Goal: Use online tool/utility: Use online tool/utility

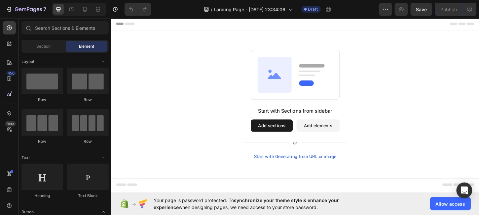
click at [316, 165] on div "Start with Generating from URL or image" at bounding box center [309, 166] width 89 height 5
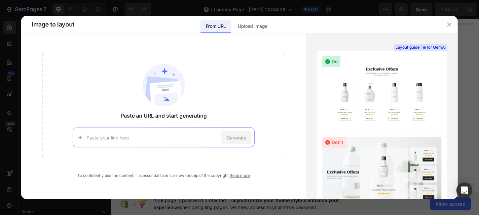
click at [156, 134] on input at bounding box center [153, 137] width 132 height 7
type input "[URL][DOMAIN_NAME]"
click at [246, 135] on span "Generate" at bounding box center [237, 137] width 20 height 7
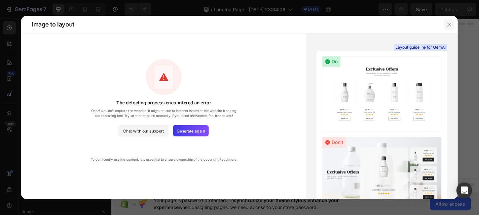
click at [451, 24] on icon "button" at bounding box center [449, 24] width 5 height 5
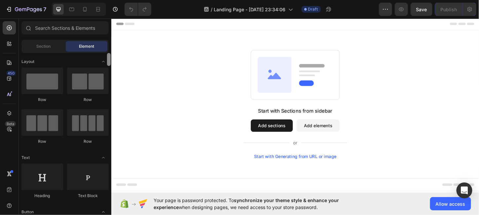
drag, startPoint x: 109, startPoint y: 62, endPoint x: 110, endPoint y: 57, distance: 4.7
click at [110, 57] on div at bounding box center [109, 59] width 4 height 13
click at [45, 86] on div at bounding box center [42, 80] width 42 height 26
click at [282, 133] on button "Add sections" at bounding box center [284, 133] width 45 height 13
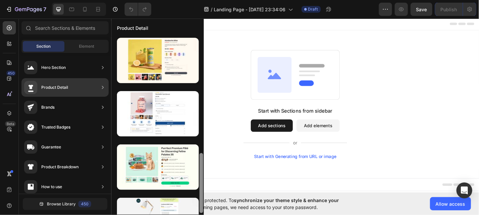
scroll to position [332, 0]
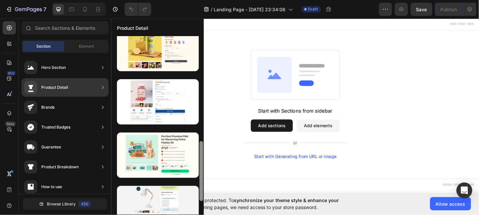
drag, startPoint x: 201, startPoint y: 75, endPoint x: 199, endPoint y: 187, distance: 112.1
click at [200, 187] on div at bounding box center [202, 171] width 4 height 60
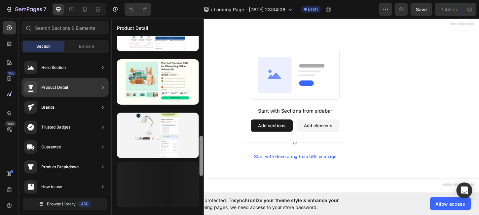
scroll to position [412, 0]
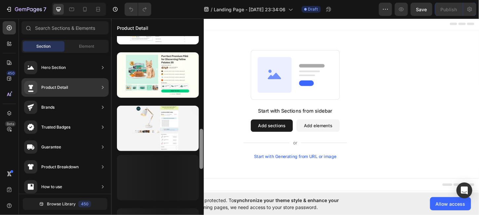
drag, startPoint x: 201, startPoint y: 183, endPoint x: 203, endPoint y: 210, distance: 27.1
click at [203, 210] on div at bounding box center [201, 125] width 5 height 178
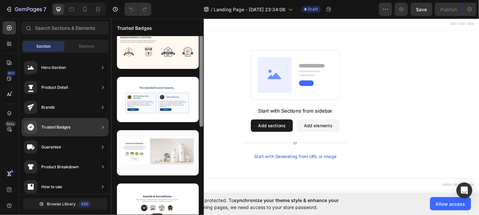
scroll to position [0, 0]
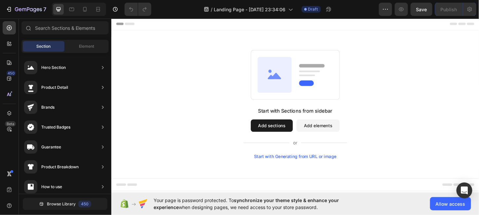
drag, startPoint x: 313, startPoint y: 132, endPoint x: 138, endPoint y: 136, distance: 175.6
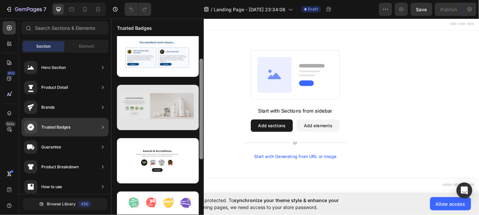
scroll to position [65, 0]
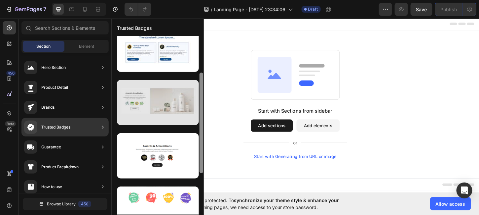
click at [160, 104] on div at bounding box center [158, 102] width 82 height 45
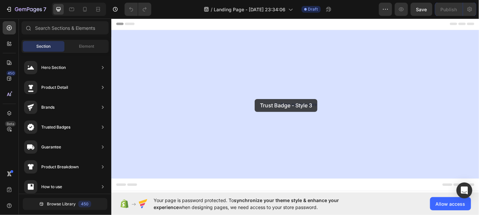
drag, startPoint x: 271, startPoint y: 121, endPoint x: 268, endPoint y: 103, distance: 18.5
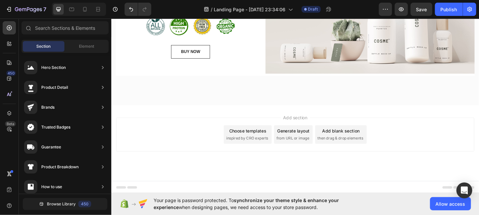
scroll to position [0, 0]
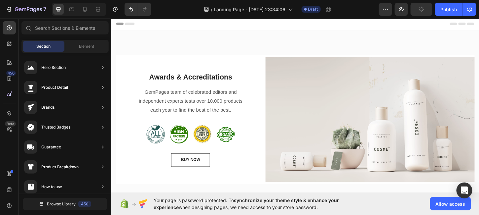
click at [133, 24] on span "Header" at bounding box center [131, 24] width 15 height 7
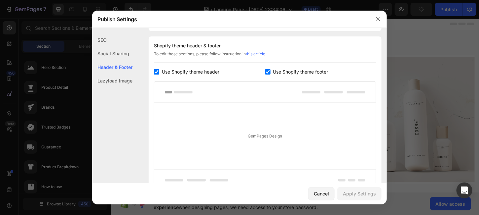
scroll to position [309, 0]
click at [380, 18] on icon "button" at bounding box center [378, 19] width 5 height 5
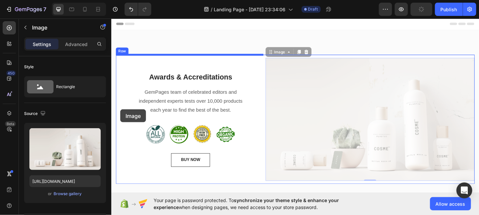
drag, startPoint x: 306, startPoint y: 136, endPoint x: 121, endPoint y: 118, distance: 186.3
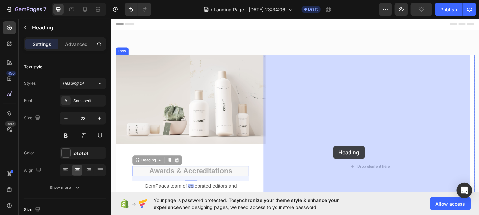
drag, startPoint x: 250, startPoint y: 184, endPoint x: 350, endPoint y: 154, distance: 105.0
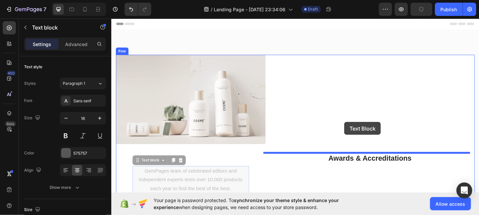
drag, startPoint x: 223, startPoint y: 192, endPoint x: 385, endPoint y: 123, distance: 176.4
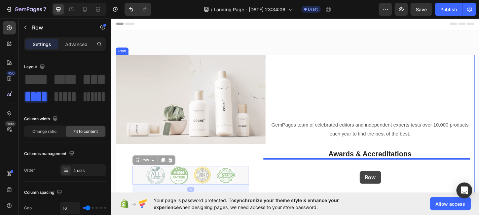
drag, startPoint x: 220, startPoint y: 187, endPoint x: 379, endPoint y: 181, distance: 158.8
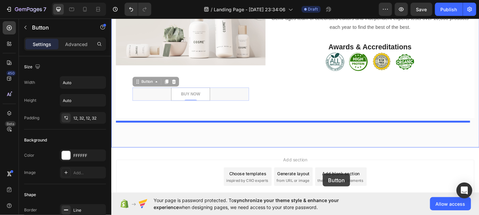
drag, startPoint x: 208, startPoint y: 185, endPoint x: 339, endPoint y: 184, distance: 130.6
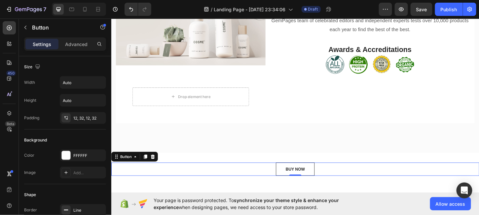
scroll to position [100, 0]
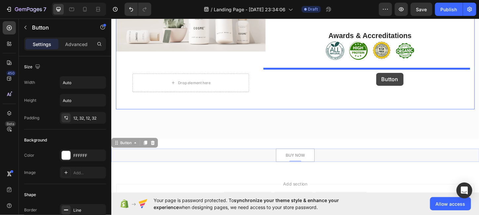
drag, startPoint x: 322, startPoint y: 165, endPoint x: 397, endPoint y: 77, distance: 115.6
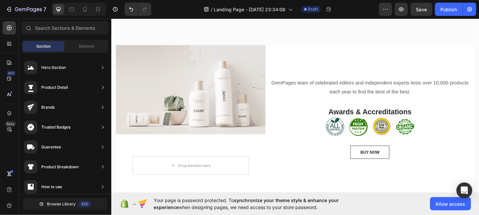
scroll to position [0, 0]
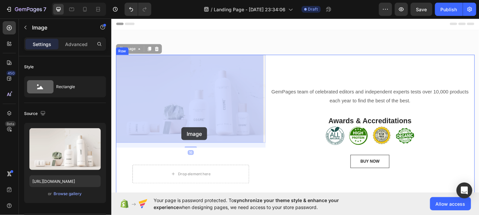
drag, startPoint x: 184, startPoint y: 96, endPoint x: 187, endPoint y: 135, distance: 39.5
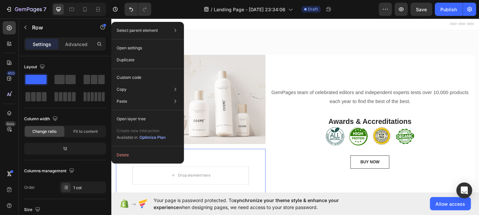
click at [126, 155] on button "Delete" at bounding box center [147, 155] width 67 height 12
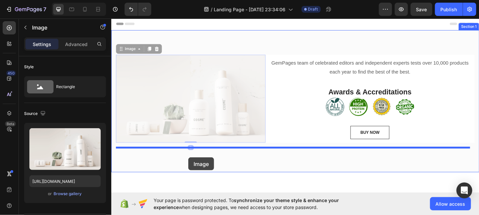
drag, startPoint x: 190, startPoint y: 128, endPoint x: 194, endPoint y: 168, distance: 40.2
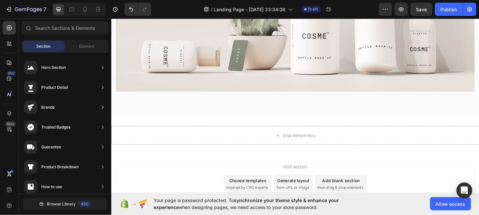
scroll to position [328, 0]
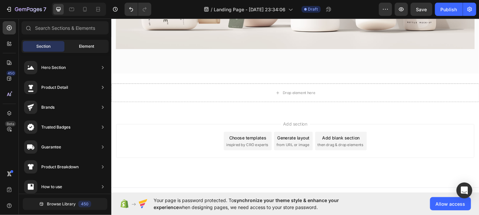
click at [92, 46] on span "Element" at bounding box center [86, 46] width 15 height 6
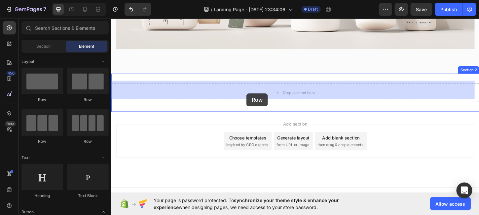
drag, startPoint x: 198, startPoint y: 102, endPoint x: 257, endPoint y: 99, distance: 58.3
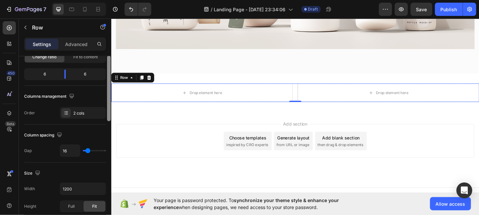
scroll to position [43, 0]
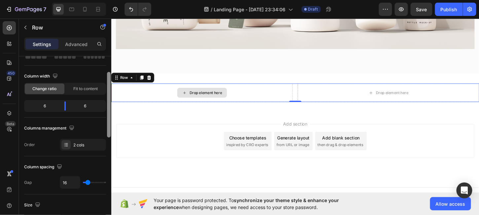
drag, startPoint x: 221, startPoint y: 99, endPoint x: 112, endPoint y: 93, distance: 109.3
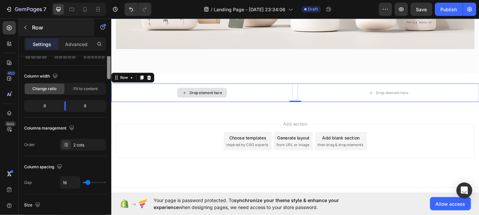
scroll to position [0, 0]
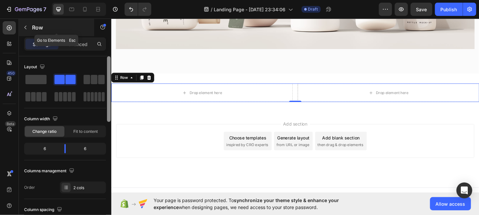
click at [27, 27] on icon "button" at bounding box center [25, 27] width 5 height 5
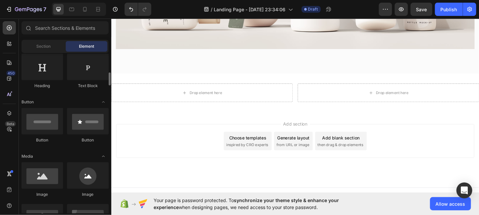
scroll to position [120, 0]
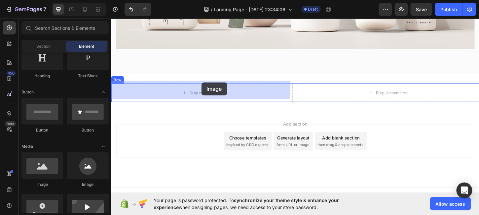
drag, startPoint x: 158, startPoint y: 189, endPoint x: 208, endPoint y: 87, distance: 114.0
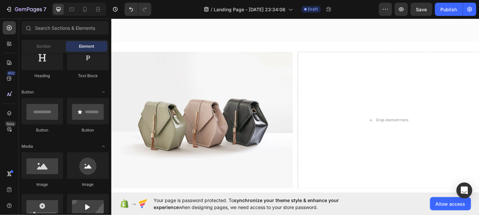
scroll to position [366, 0]
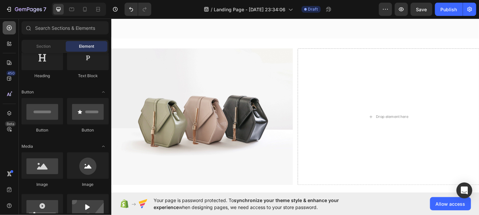
click at [9, 27] on icon at bounding box center [9, 27] width 5 height 5
click at [11, 9] on icon "button" at bounding box center [9, 9] width 7 height 7
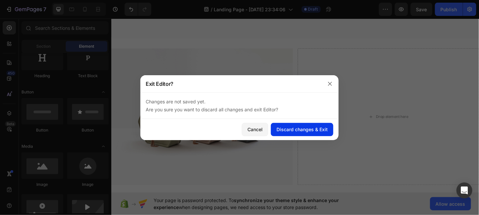
click at [289, 125] on button "Discard changes & Exit" at bounding box center [302, 129] width 62 height 13
